Goal: Task Accomplishment & Management: Use online tool/utility

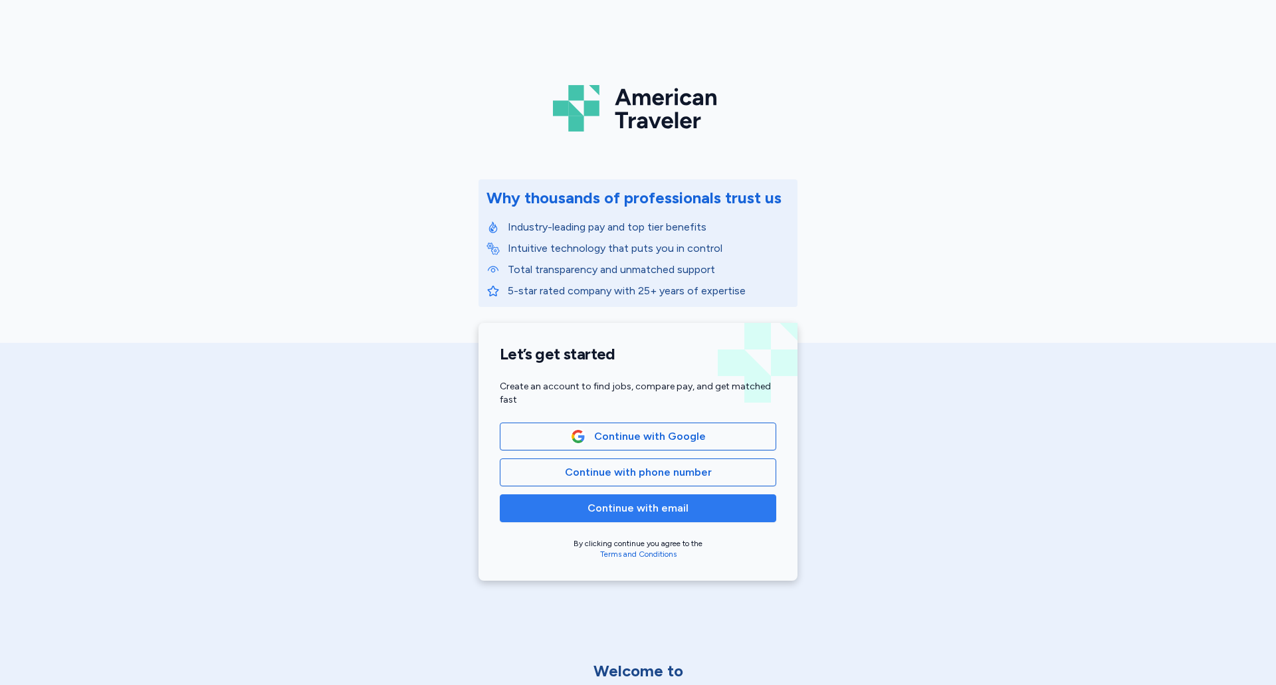
click at [609, 500] on button "Continue with email" at bounding box center [638, 508] width 276 height 28
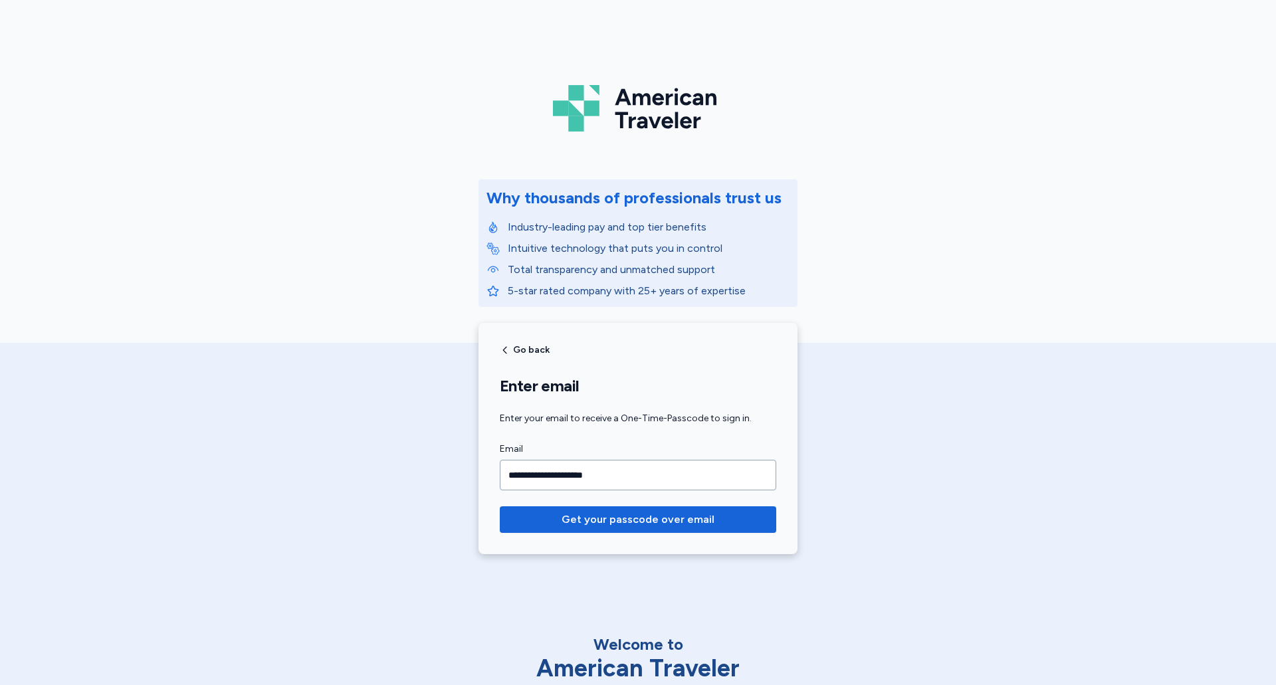
type input "**********"
click at [500, 506] on button "Get your passcode over email" at bounding box center [638, 519] width 276 height 27
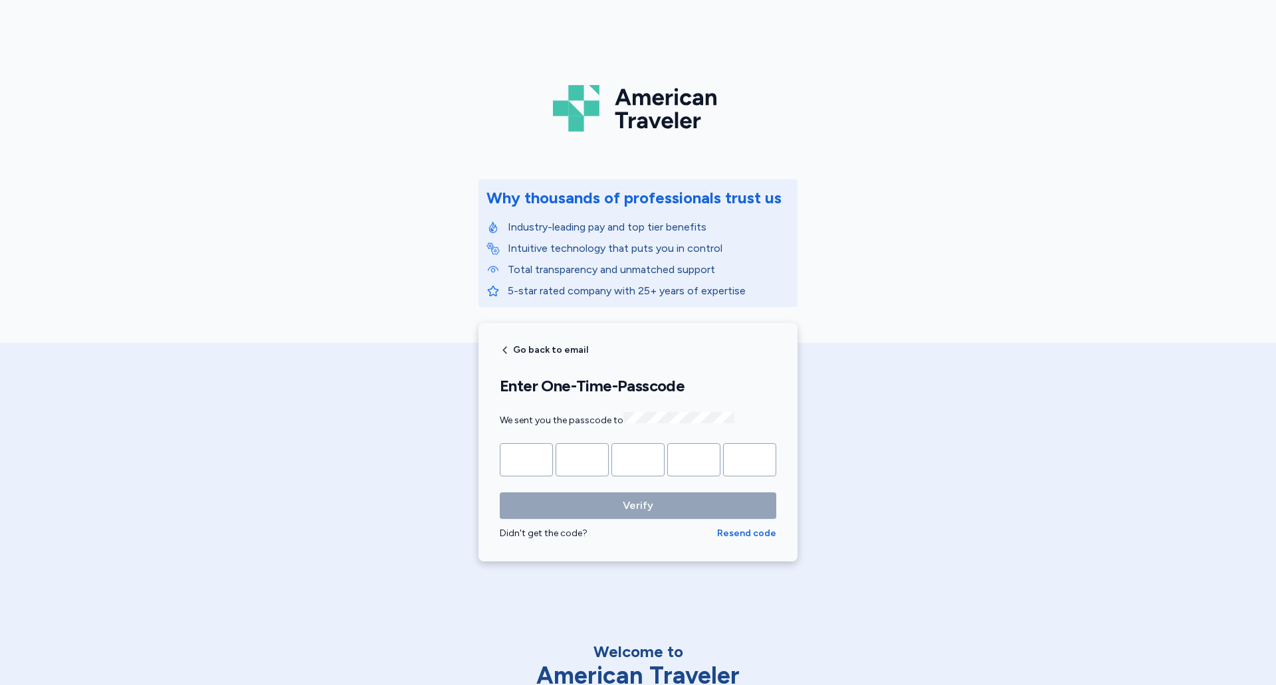
type input "*"
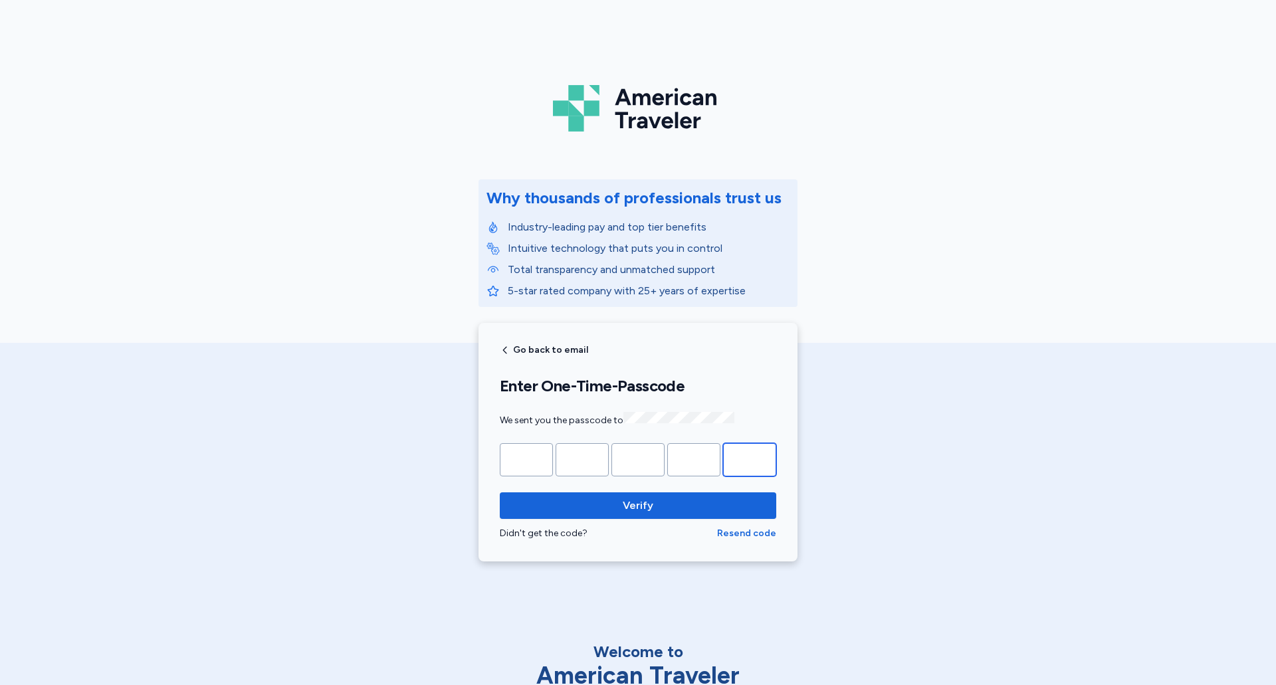
type input "*"
click at [500, 492] on button "Verify" at bounding box center [638, 505] width 276 height 27
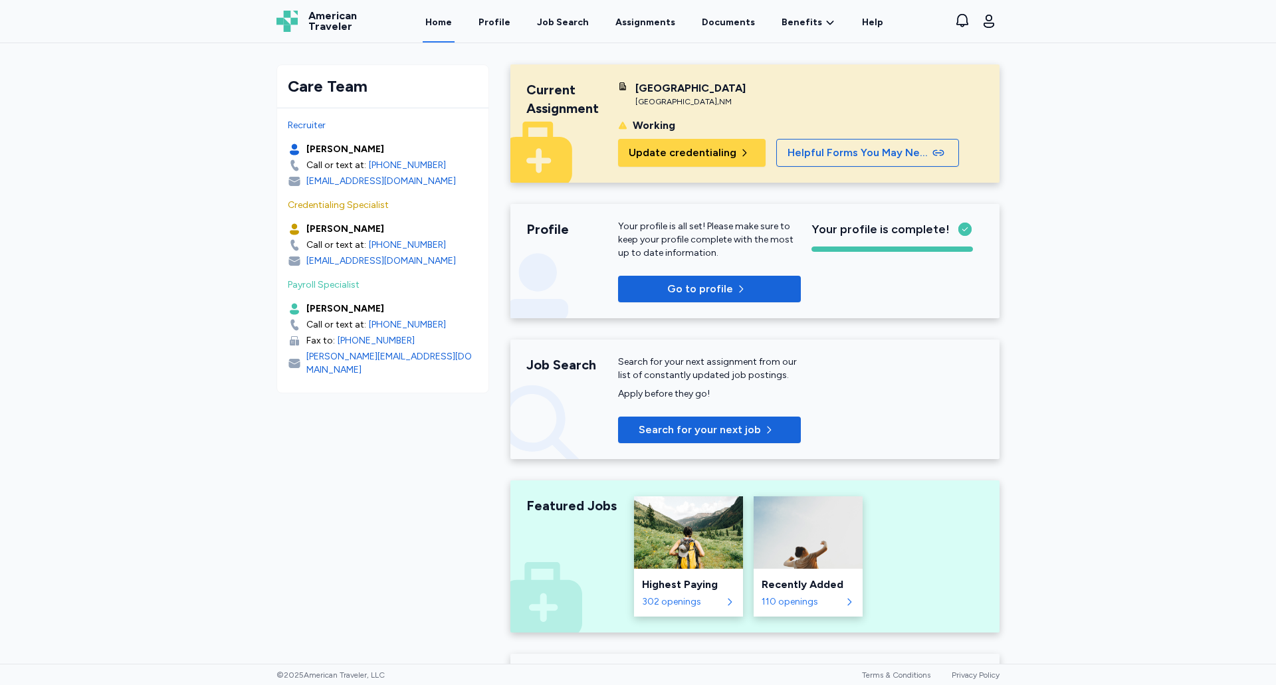
click at [702, 112] on div "[DEMOGRAPHIC_DATA][GEOGRAPHIC_DATA] [GEOGRAPHIC_DATA] , [GEOGRAPHIC_DATA] Worki…" at bounding box center [709, 123] width 183 height 86
click at [491, 29] on link "Profile" at bounding box center [494, 21] width 37 height 41
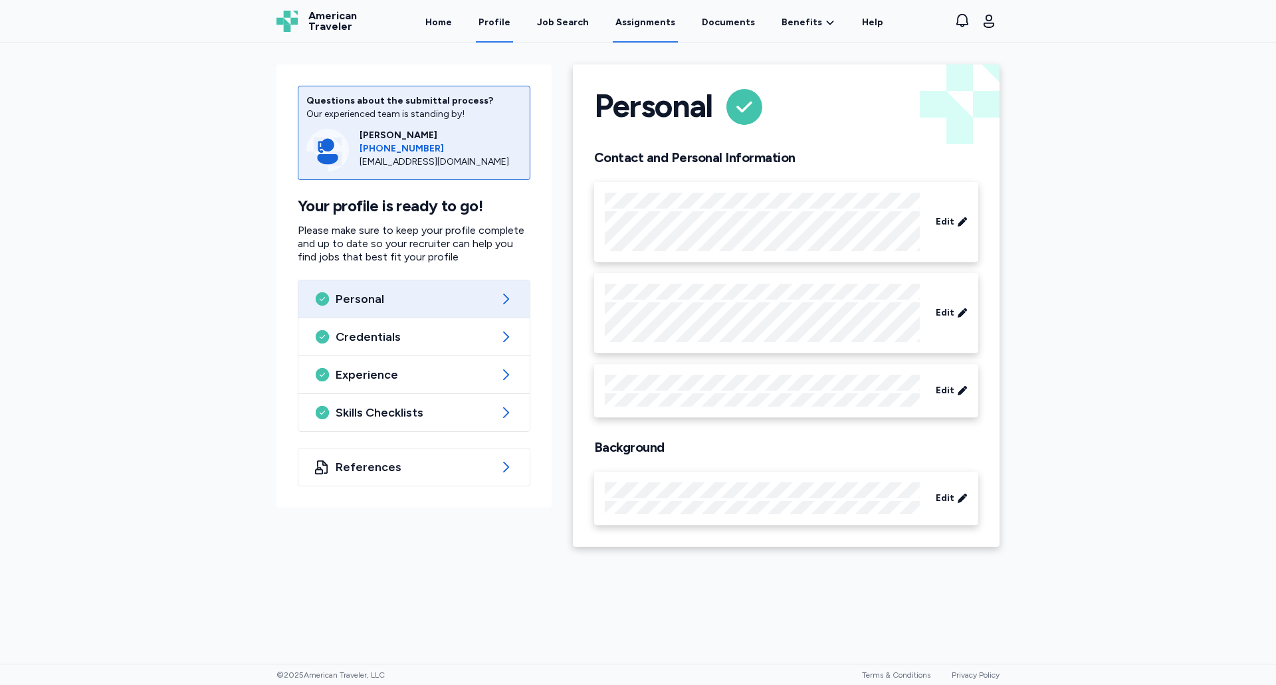
click at [639, 30] on link "Assignments" at bounding box center [645, 21] width 65 height 41
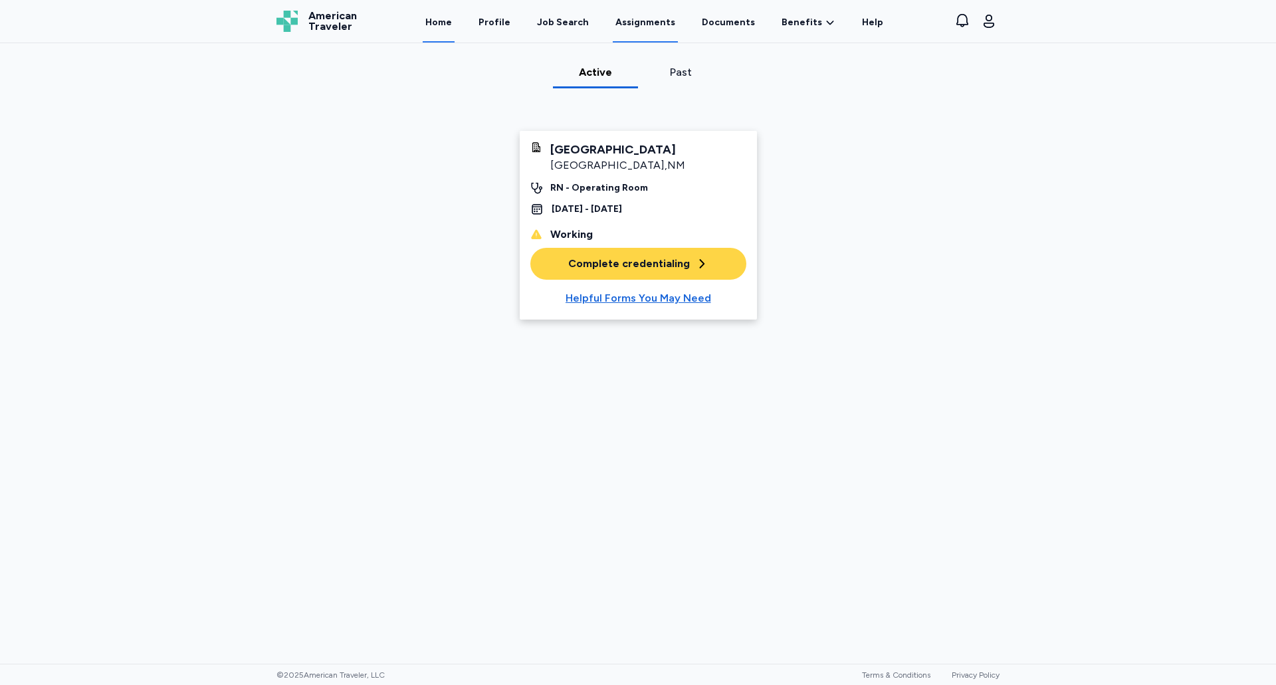
click at [455, 29] on link "Home" at bounding box center [439, 21] width 32 height 41
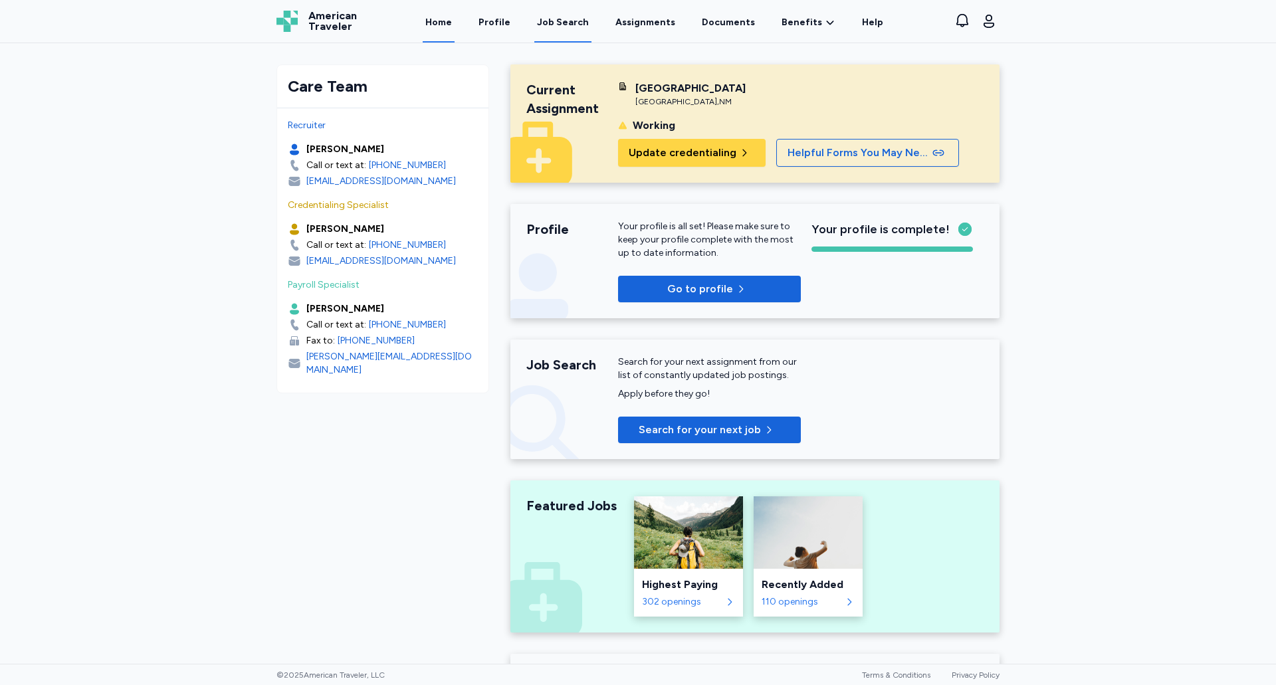
click at [585, 23] on div "Job Search" at bounding box center [563, 22] width 52 height 13
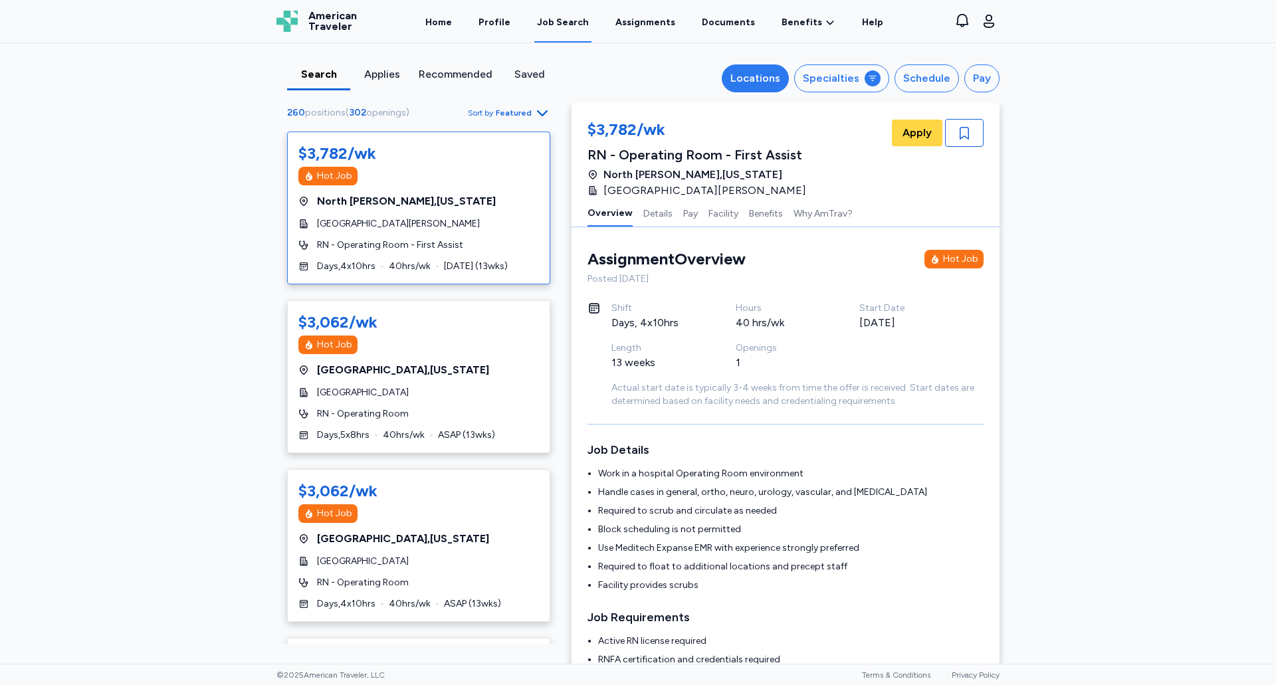
click at [766, 81] on div "Locations" at bounding box center [755, 78] width 50 height 16
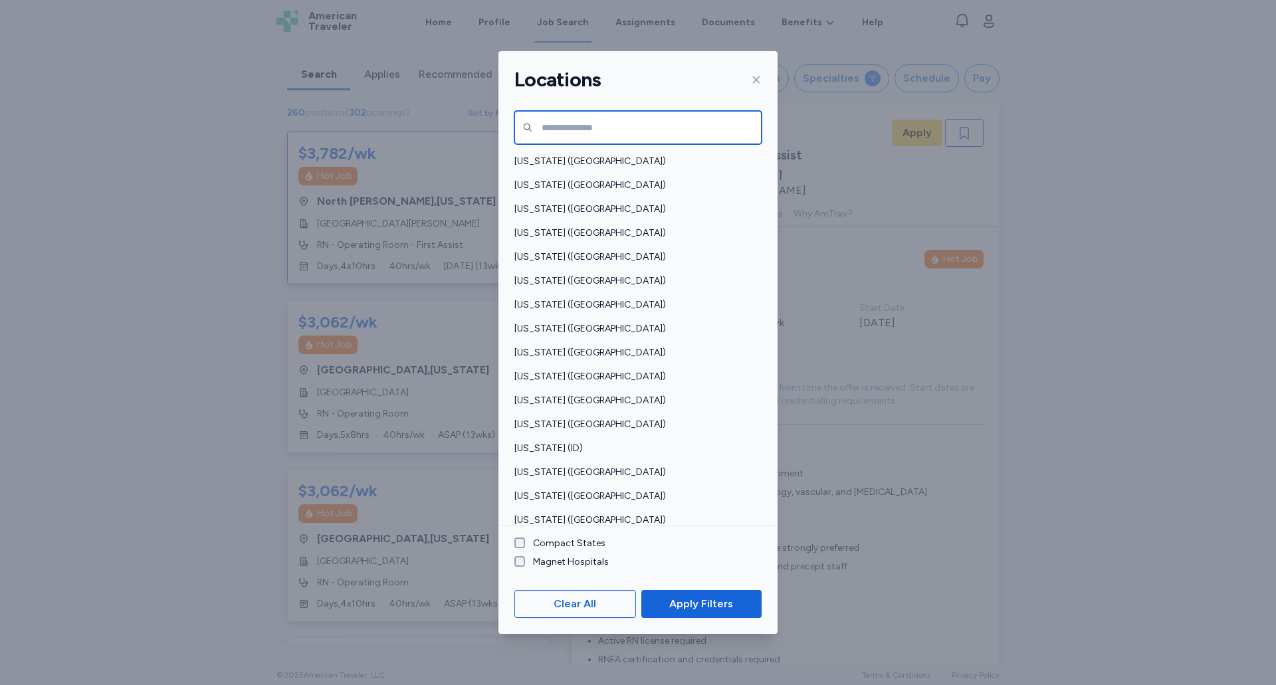
click at [590, 133] on input "text" at bounding box center [637, 127] width 247 height 33
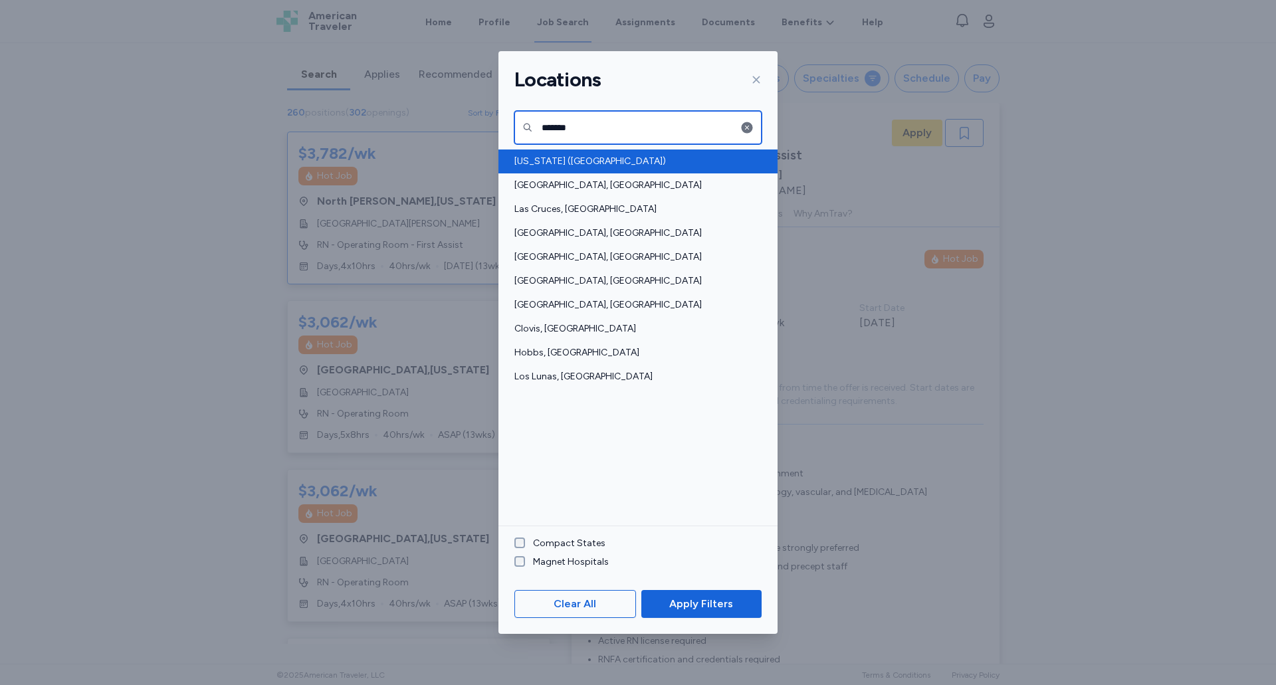
type input "*******"
click at [560, 160] on span "[US_STATE] ([GEOGRAPHIC_DATA])" at bounding box center [633, 161] width 239 height 13
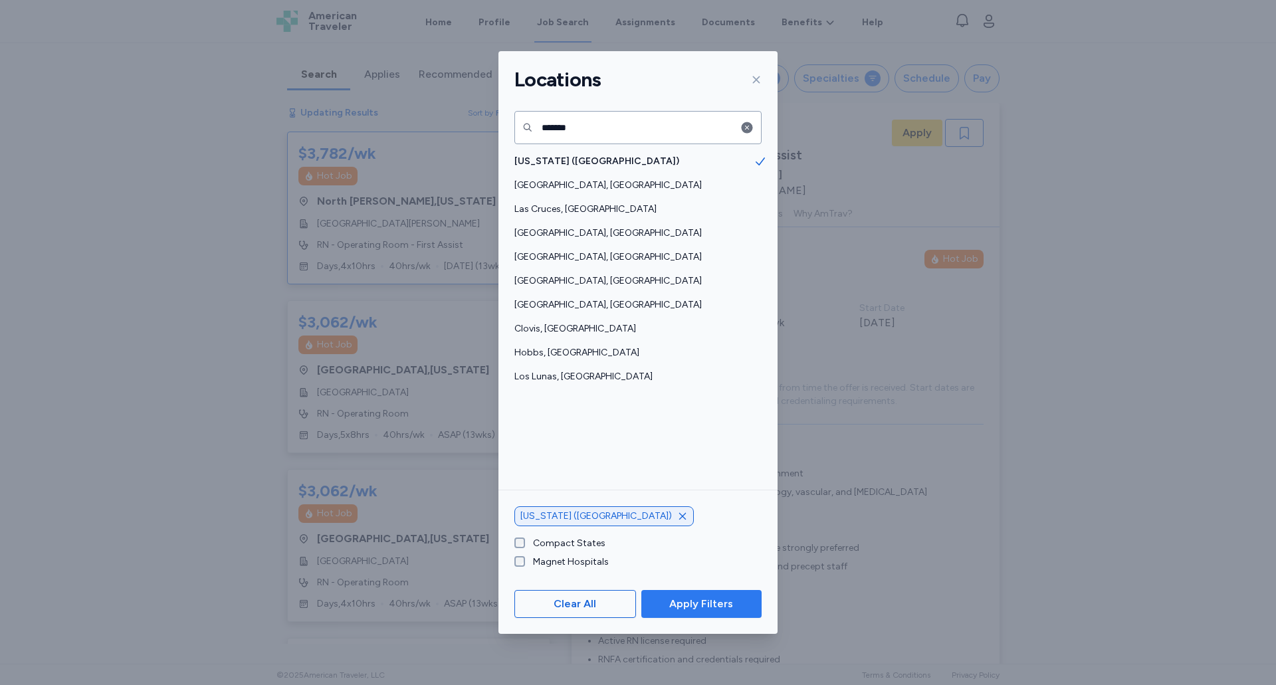
scroll to position [1, 0]
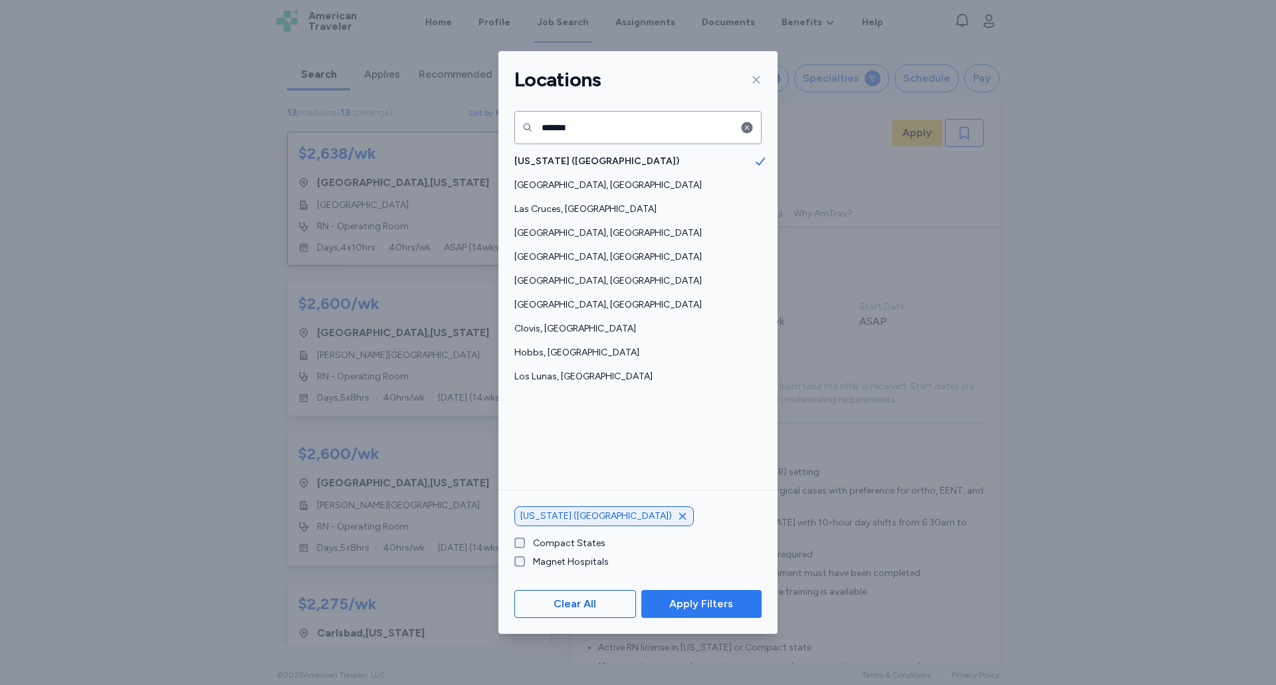
click at [714, 597] on span "Apply Filters" at bounding box center [701, 604] width 64 height 16
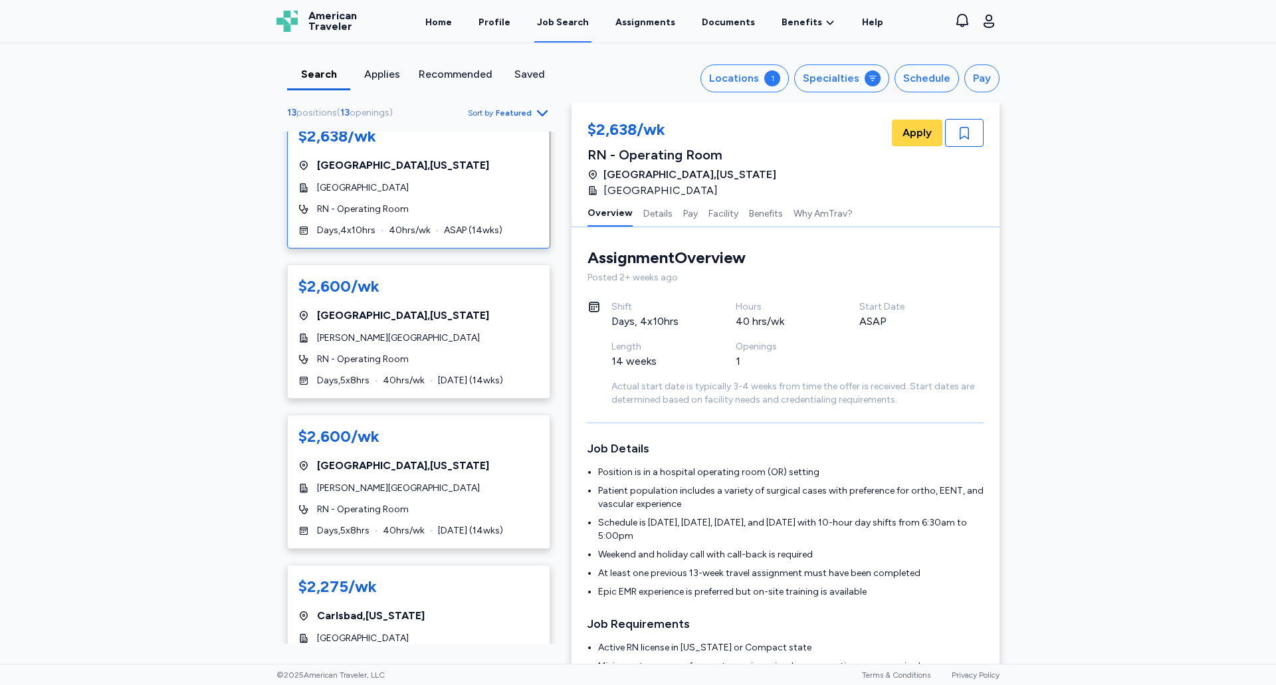
scroll to position [0, 0]
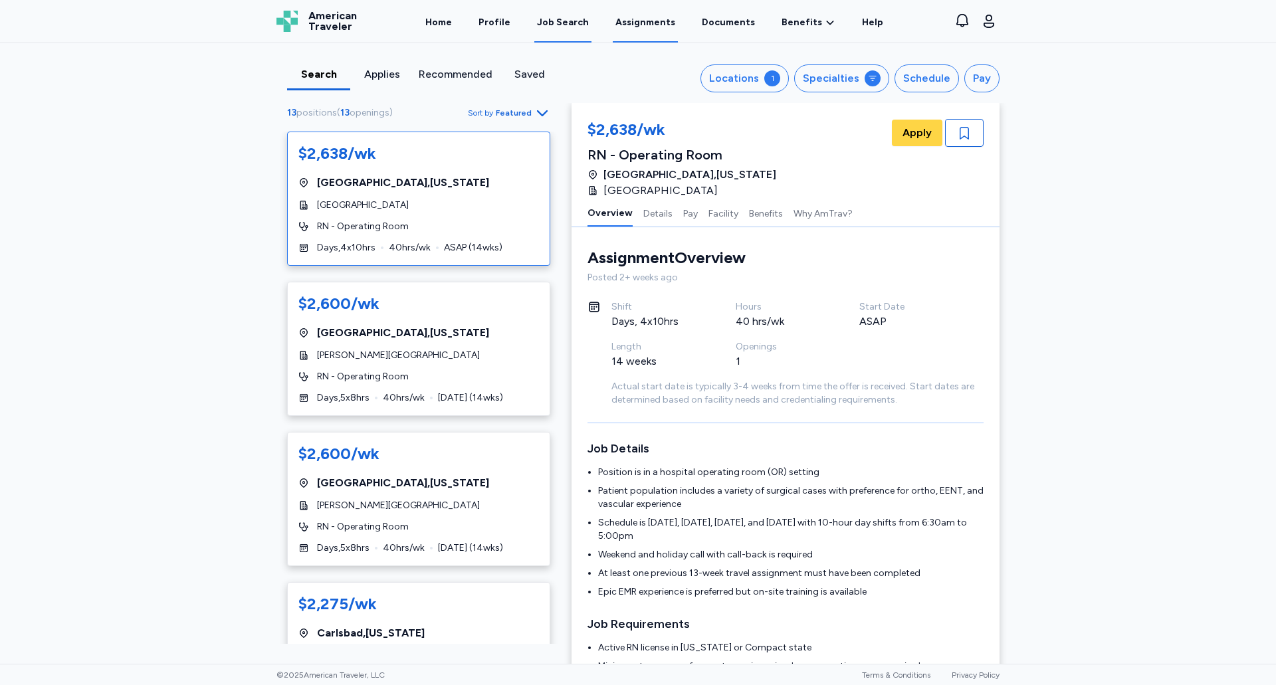
click at [633, 23] on link "Assignments" at bounding box center [645, 21] width 65 height 41
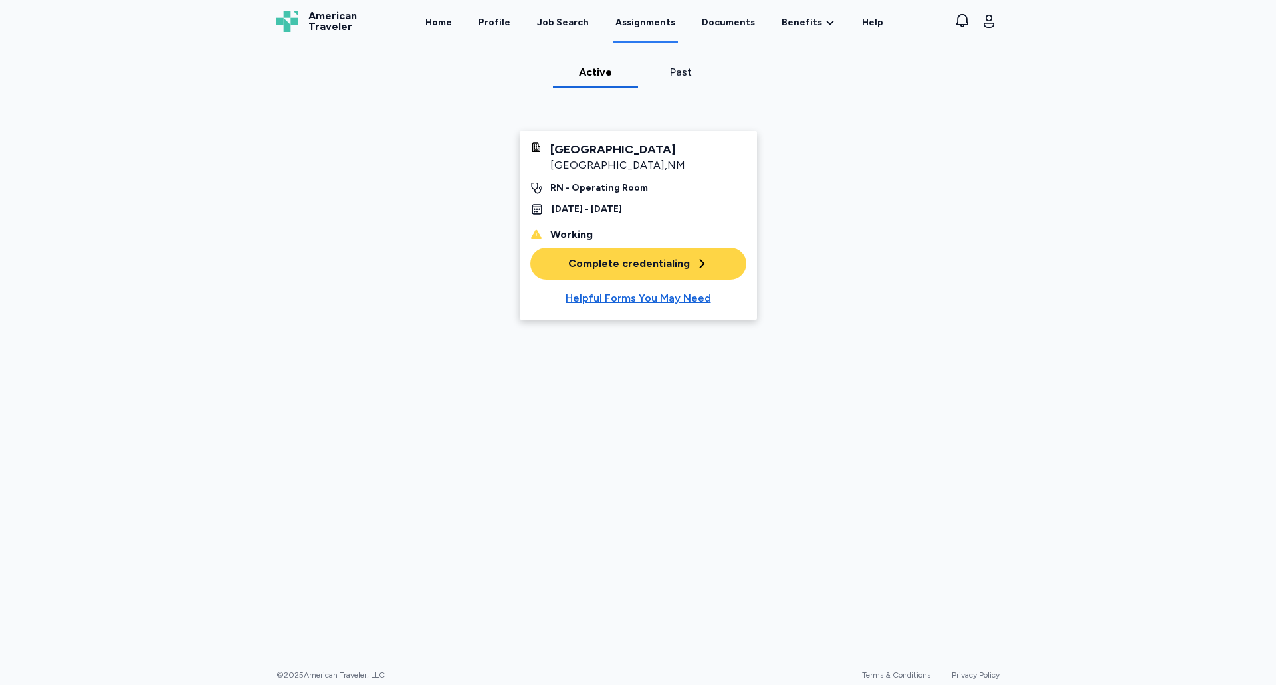
click at [465, 25] on div "Home Profile Job Search Assignments Documents Benefits Benefits Overview Referr…" at bounding box center [654, 21] width 563 height 43
click at [455, 25] on link "Home" at bounding box center [439, 21] width 32 height 41
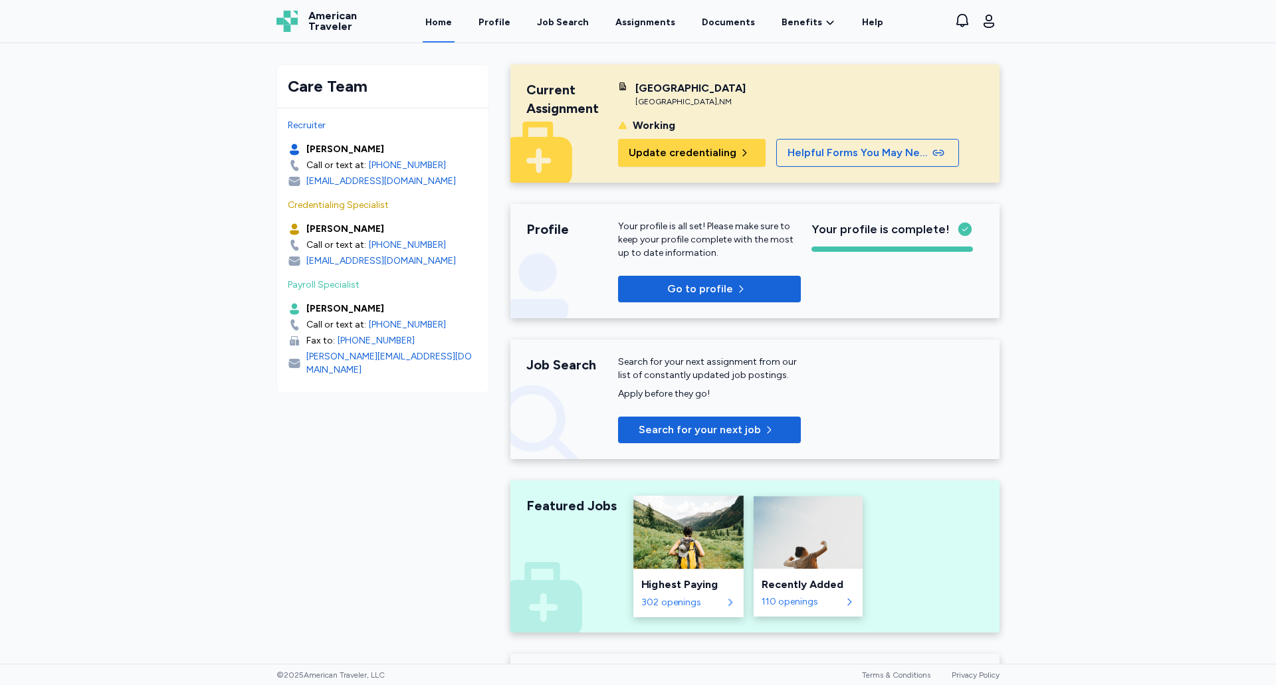
click at [690, 600] on div "302 openings" at bounding box center [681, 602] width 80 height 13
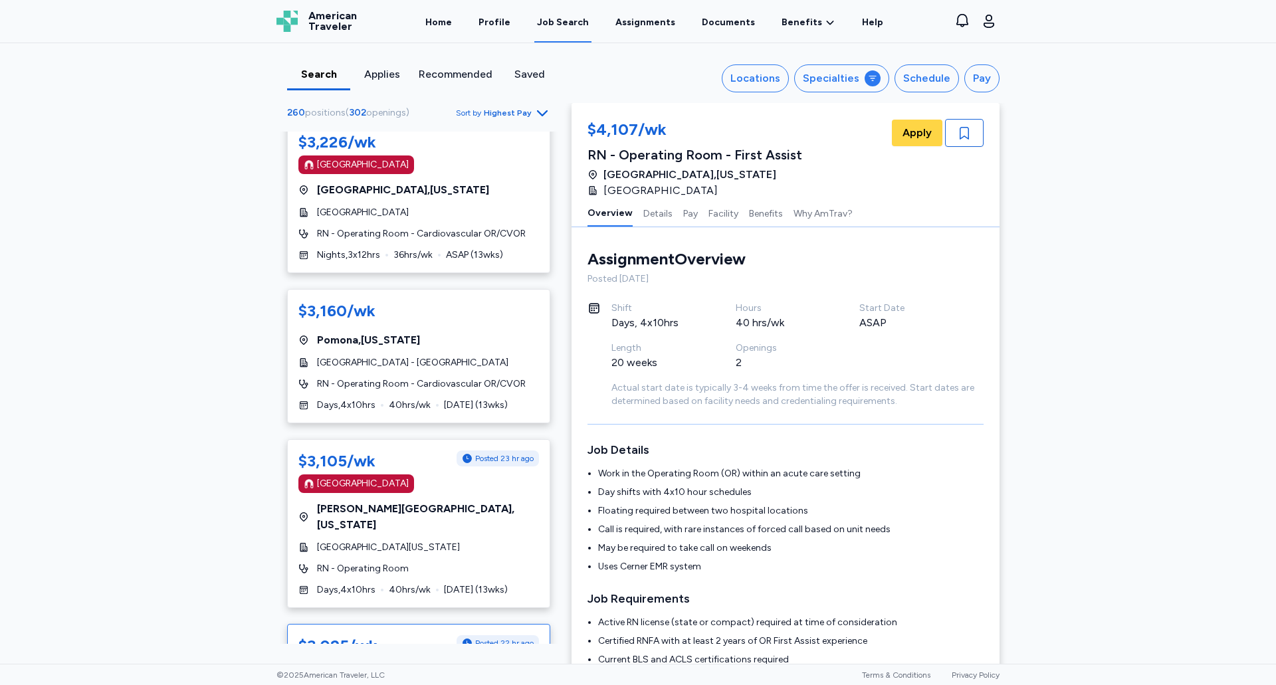
scroll to position [1196, 0]
